Goal: Obtain resource: Download file/media

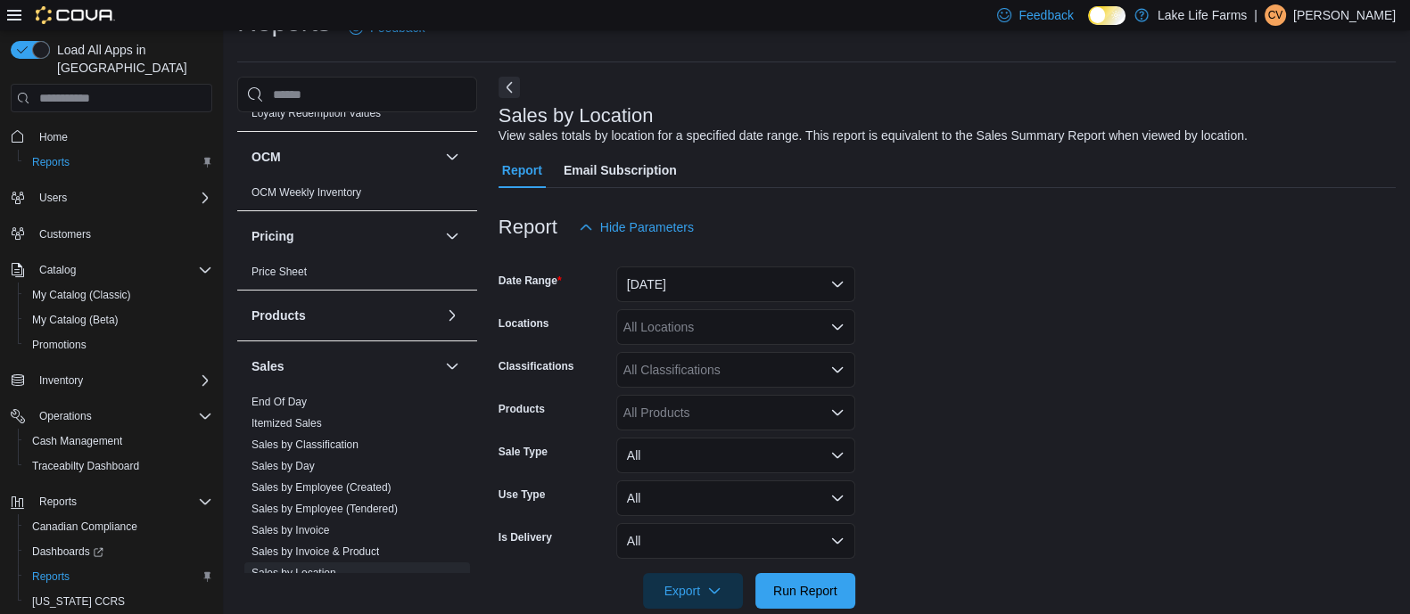
scroll to position [1003, 0]
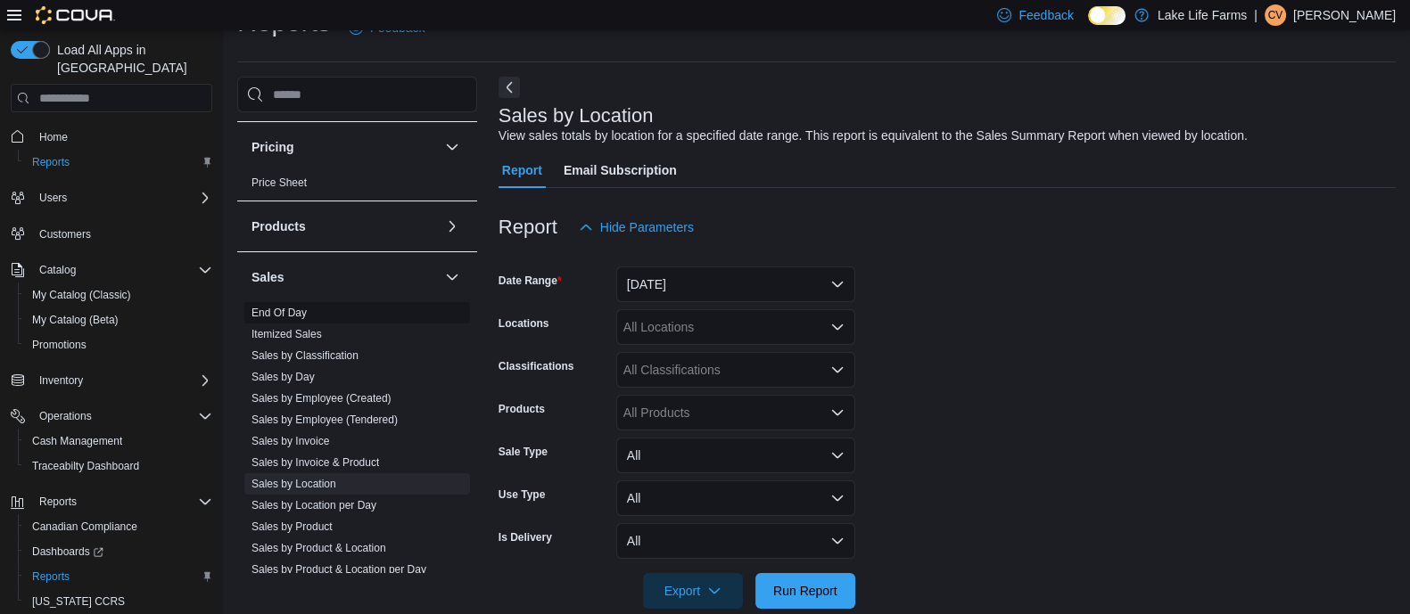
click at [281, 312] on link "End Of Day" at bounding box center [278, 313] width 55 height 12
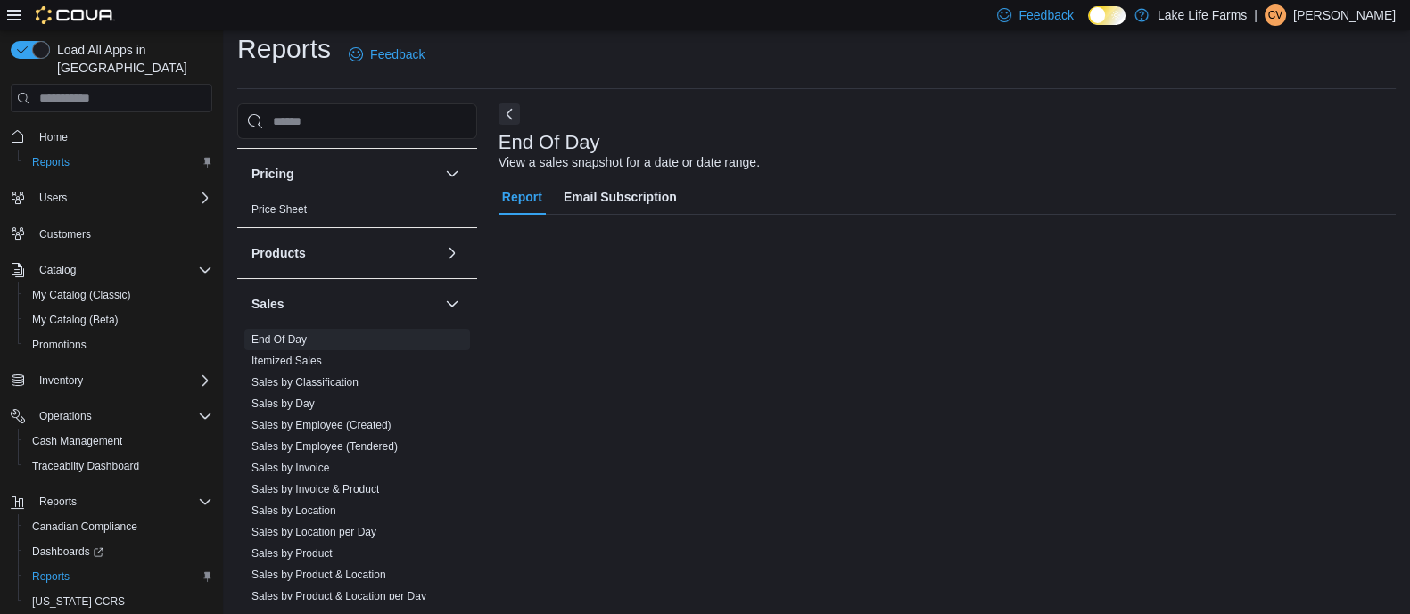
scroll to position [12, 0]
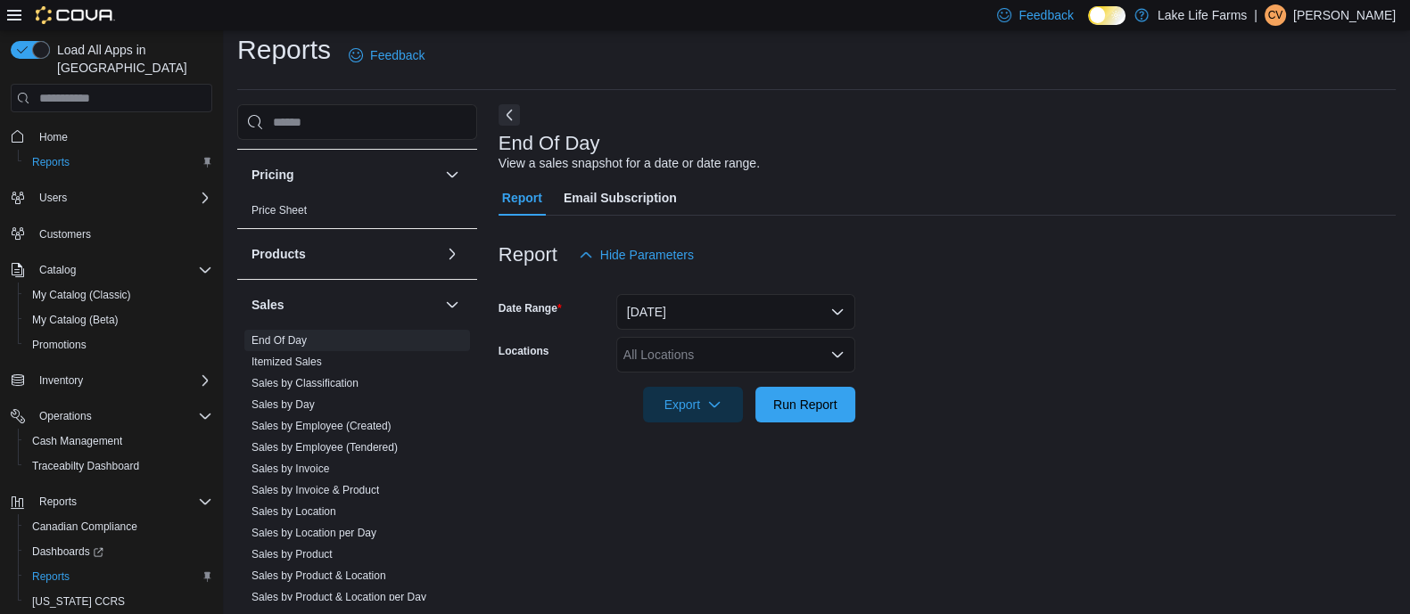
click at [744, 348] on div "All Locations" at bounding box center [735, 355] width 239 height 36
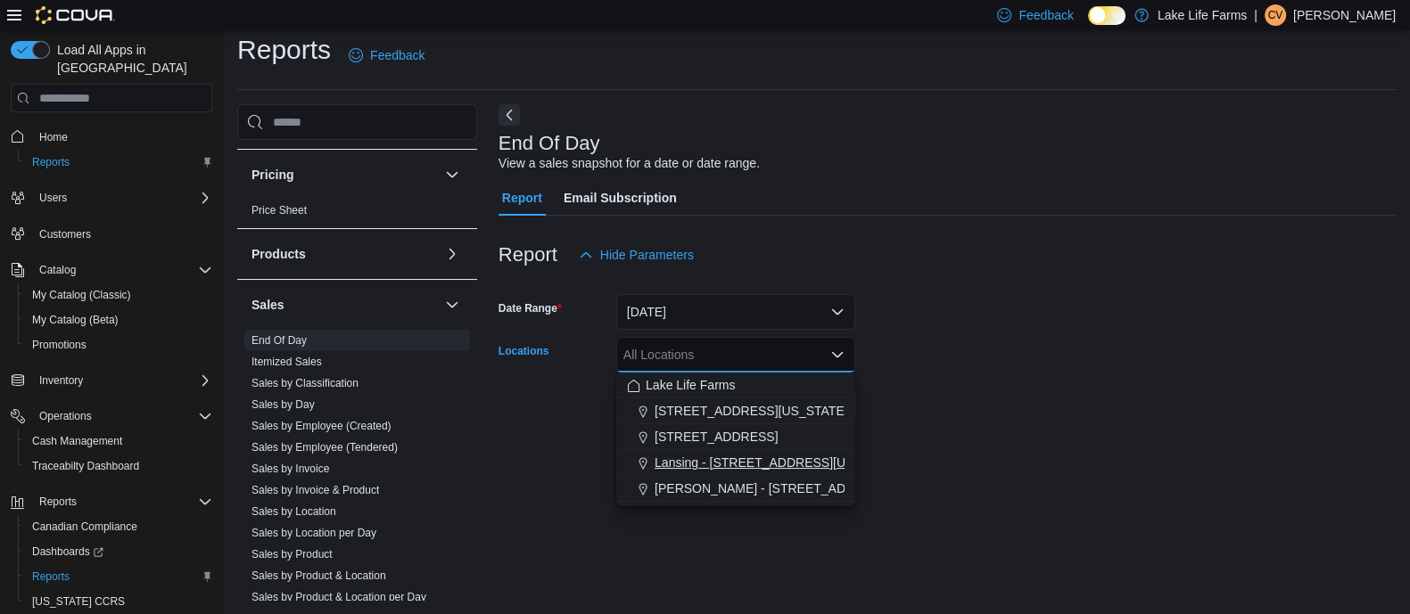
click at [759, 457] on span "Lansing - [STREET_ADDRESS][US_STATE]" at bounding box center [778, 463] width 248 height 18
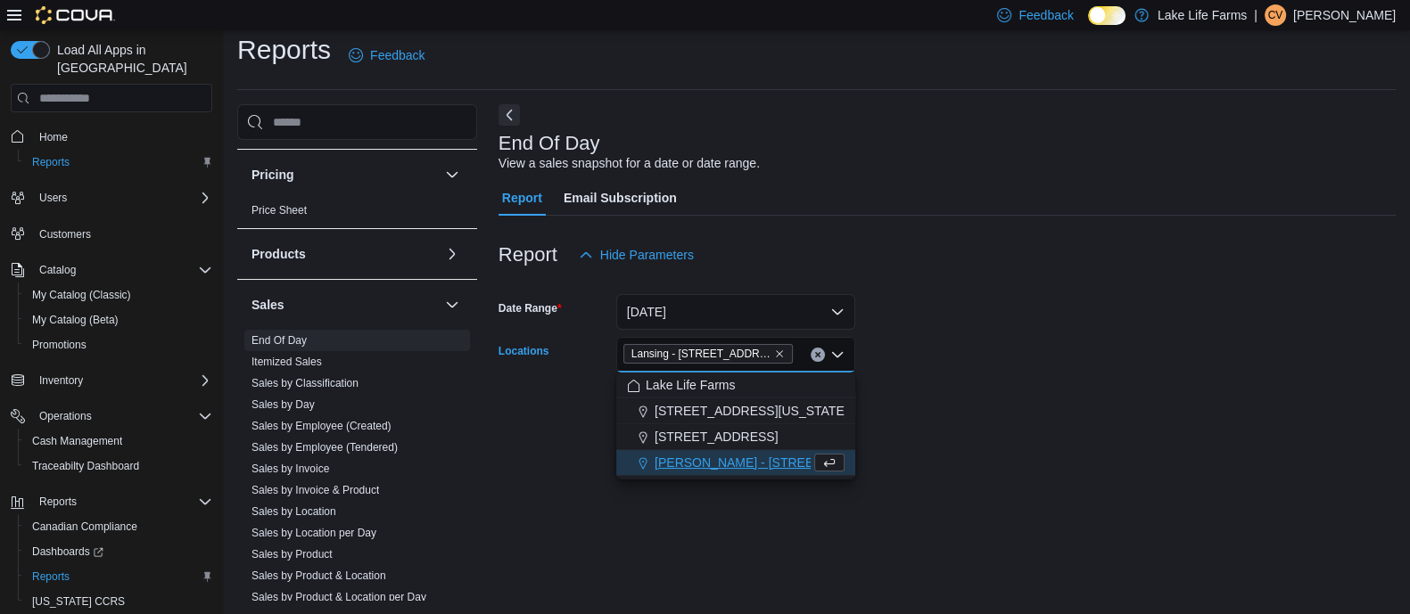
click at [985, 386] on form "Date Range Today Locations Lansing - 2617 E Michigan Avenue Combo box. Selected…" at bounding box center [946, 348] width 897 height 150
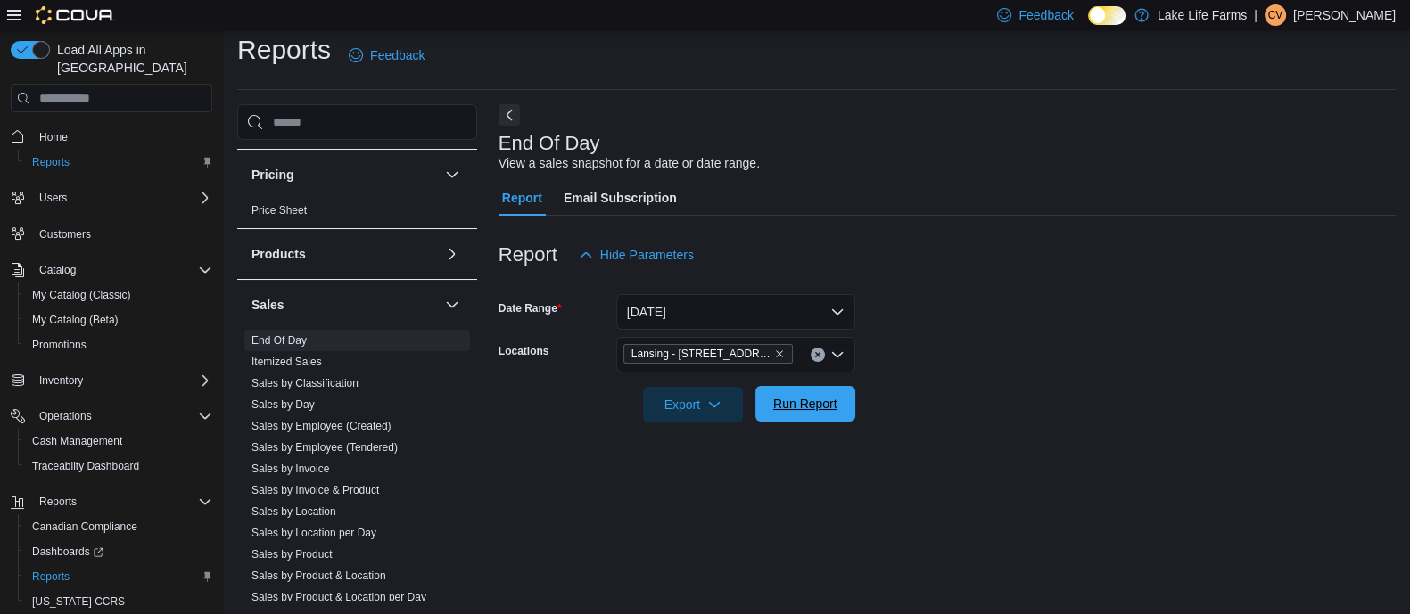
click at [834, 407] on span "Run Report" at bounding box center [805, 404] width 64 height 18
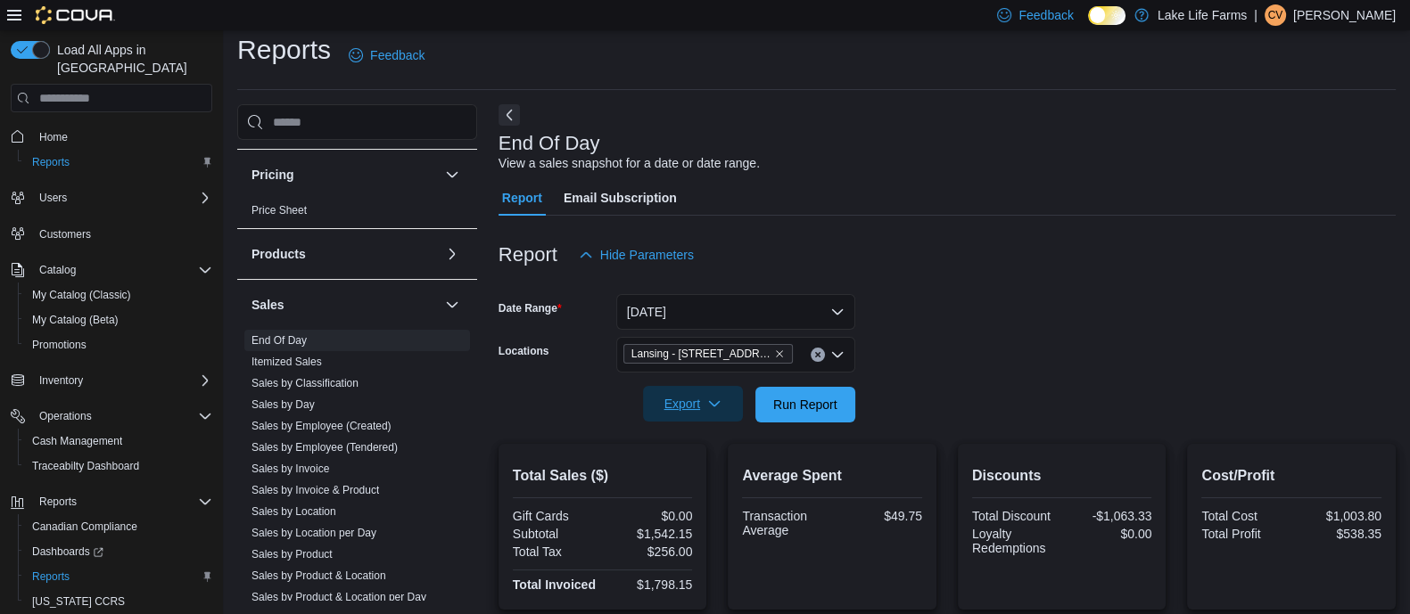
click at [646, 405] on button "Export" at bounding box center [693, 404] width 100 height 36
click at [687, 467] on button "Export to Pdf" at bounding box center [696, 476] width 102 height 36
